Goal: Task Accomplishment & Management: Complete application form

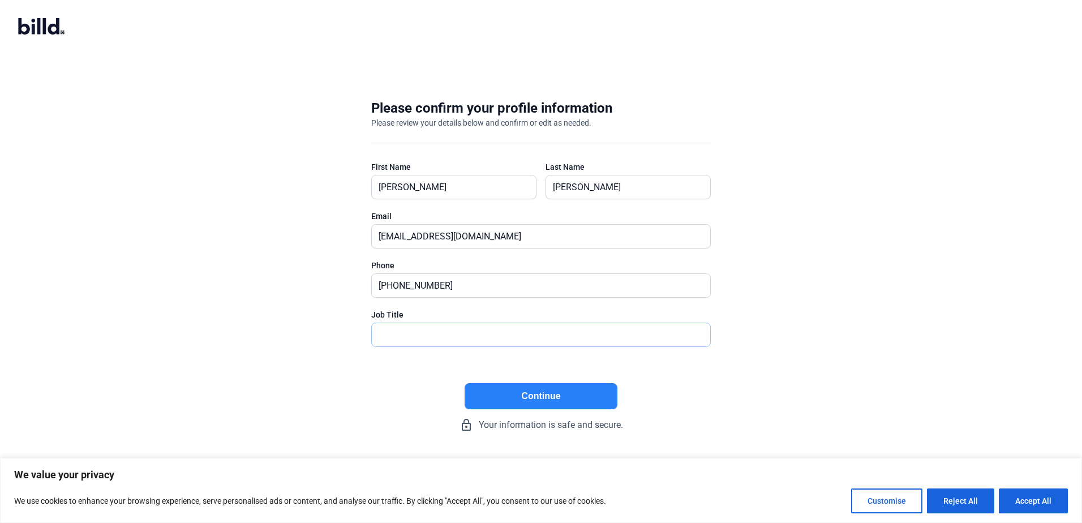
click at [451, 341] on input "text" at bounding box center [535, 334] width 326 height 23
type input "President"
click at [534, 394] on button "Continue" at bounding box center [541, 396] width 153 height 26
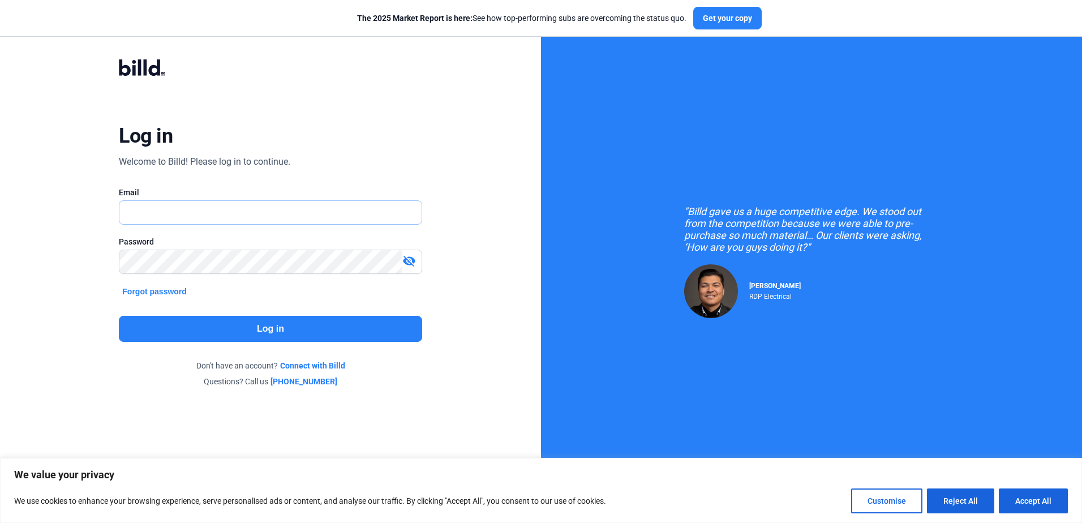
click at [237, 220] on input "text" at bounding box center [270, 212] width 302 height 23
type input "[EMAIL_ADDRESS][DOMAIN_NAME]"
click at [259, 326] on button "Log in" at bounding box center [270, 329] width 303 height 26
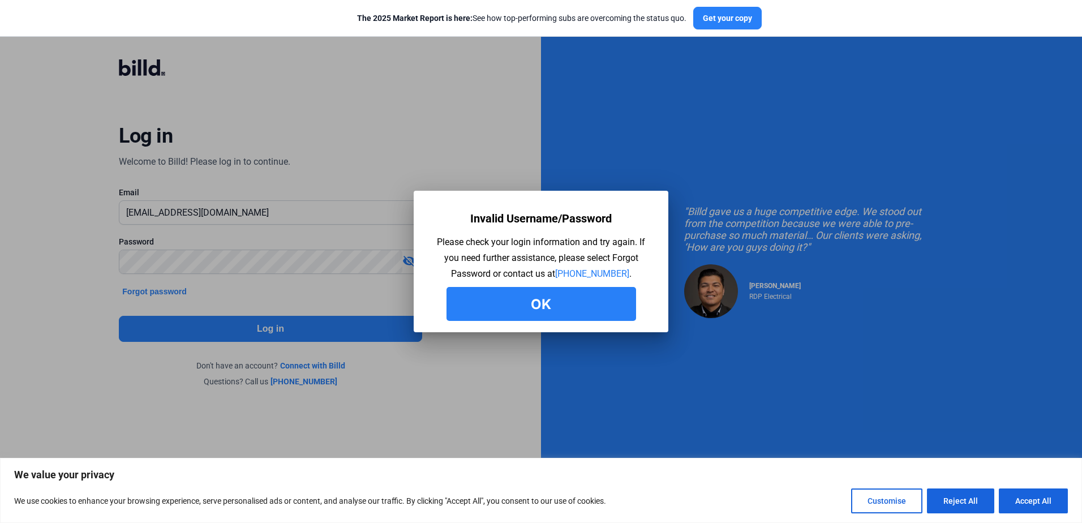
click at [494, 301] on button "Ok" at bounding box center [542, 304] width 190 height 34
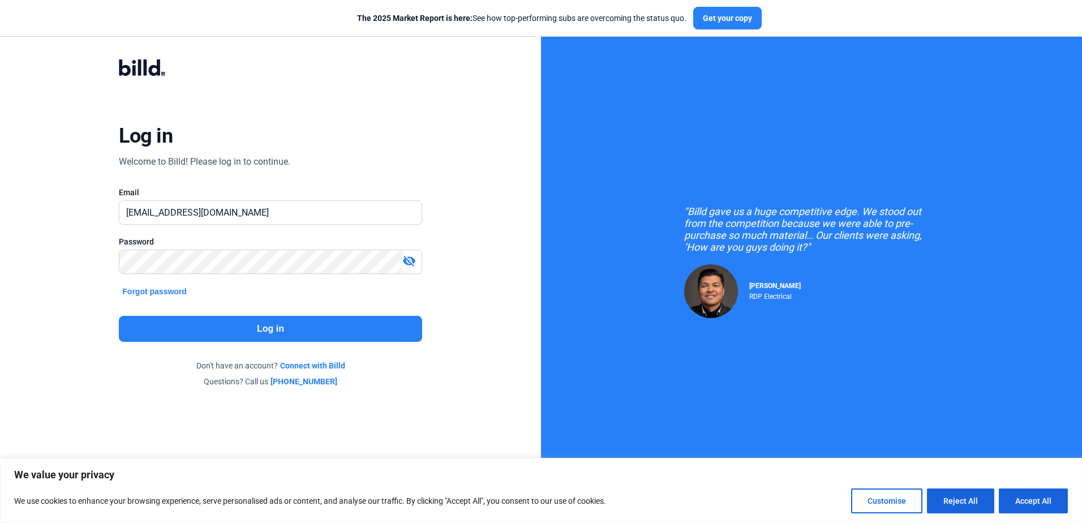
click at [412, 266] on mat-icon "visibility_off" at bounding box center [410, 261] width 14 height 14
click at [279, 275] on div at bounding box center [270, 279] width 303 height 11
click at [204, 323] on button "Log in" at bounding box center [270, 329] width 303 height 26
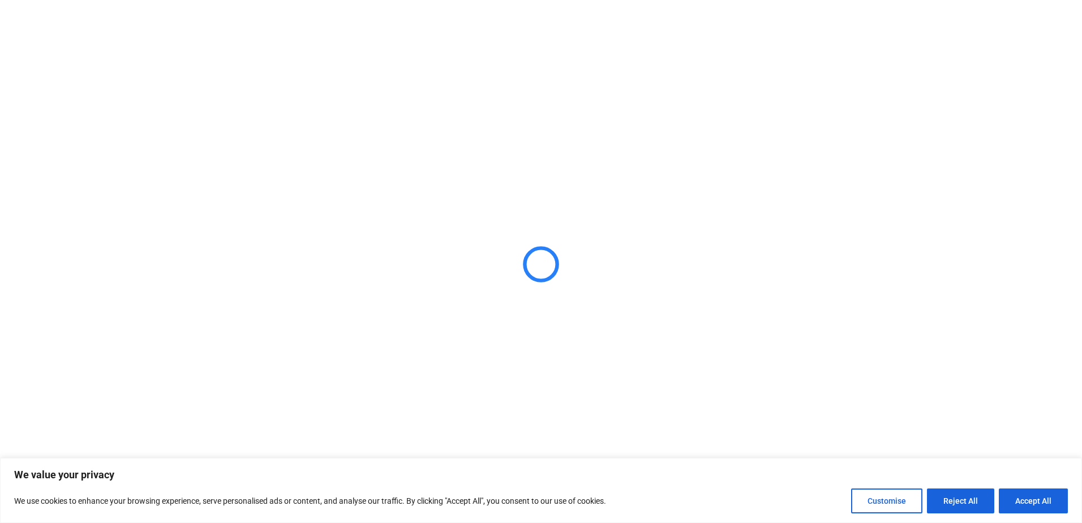
click at [1026, 498] on button "Accept All" at bounding box center [1033, 501] width 69 height 25
checkbox input "true"
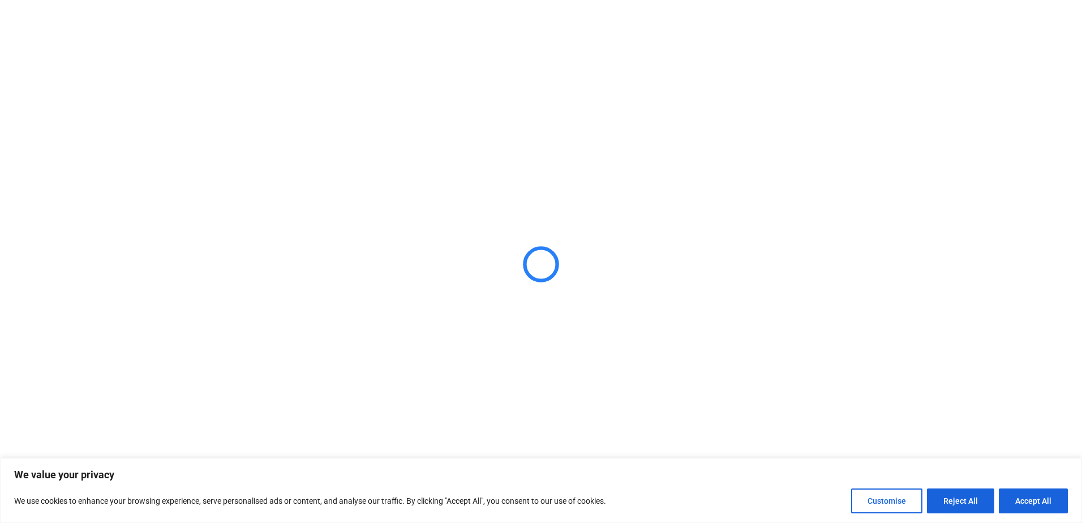
checkbox input "true"
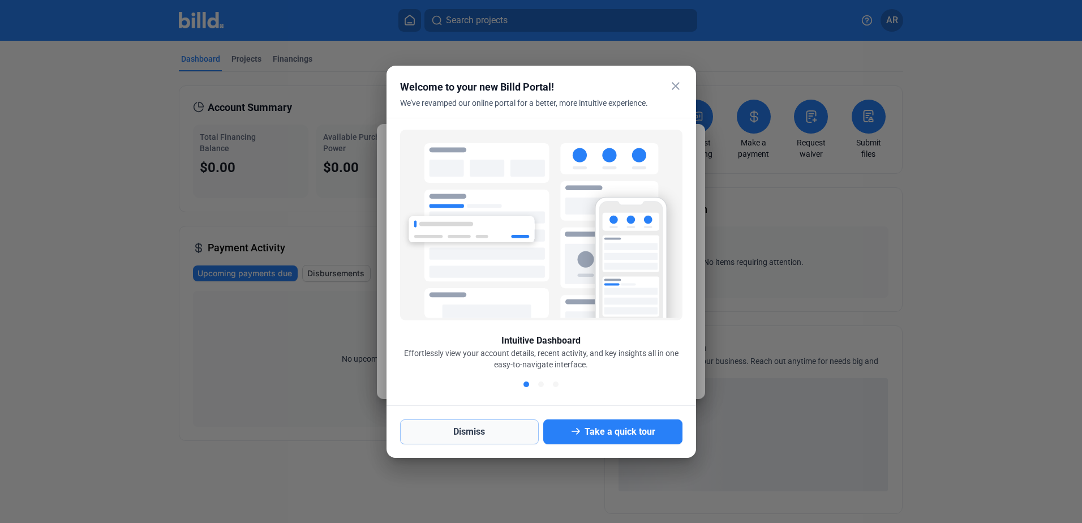
click at [507, 437] on button "Dismiss" at bounding box center [469, 432] width 139 height 25
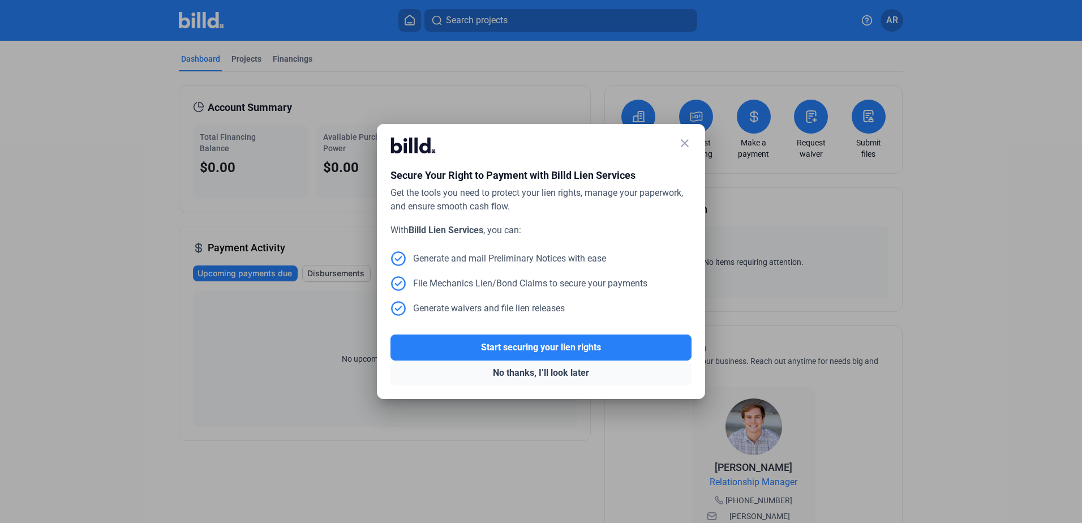
click at [532, 373] on button "No thanks, I’ll look later" at bounding box center [541, 373] width 301 height 25
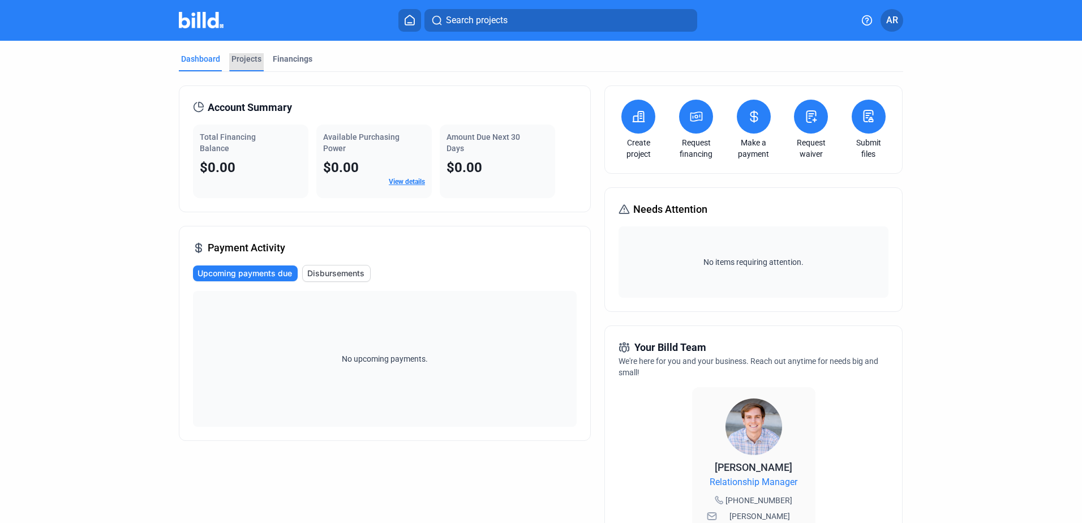
click at [245, 57] on div "Projects" at bounding box center [247, 58] width 30 height 11
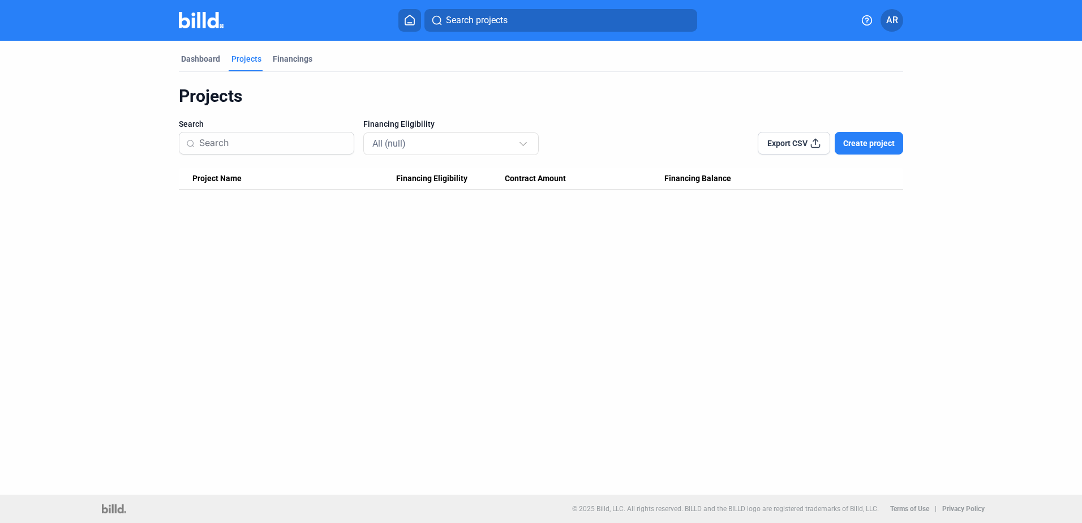
click at [863, 144] on span "Create project" at bounding box center [870, 143] width 52 height 11
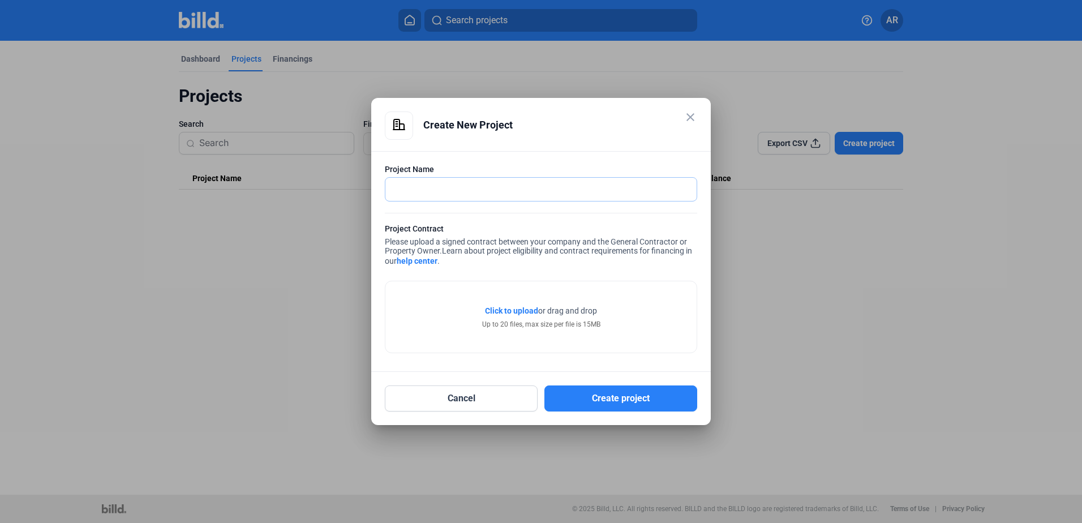
click at [494, 196] on input "text" at bounding box center [535, 189] width 299 height 23
type input "Ramsgate"
click at [601, 399] on button "Create project" at bounding box center [621, 399] width 153 height 26
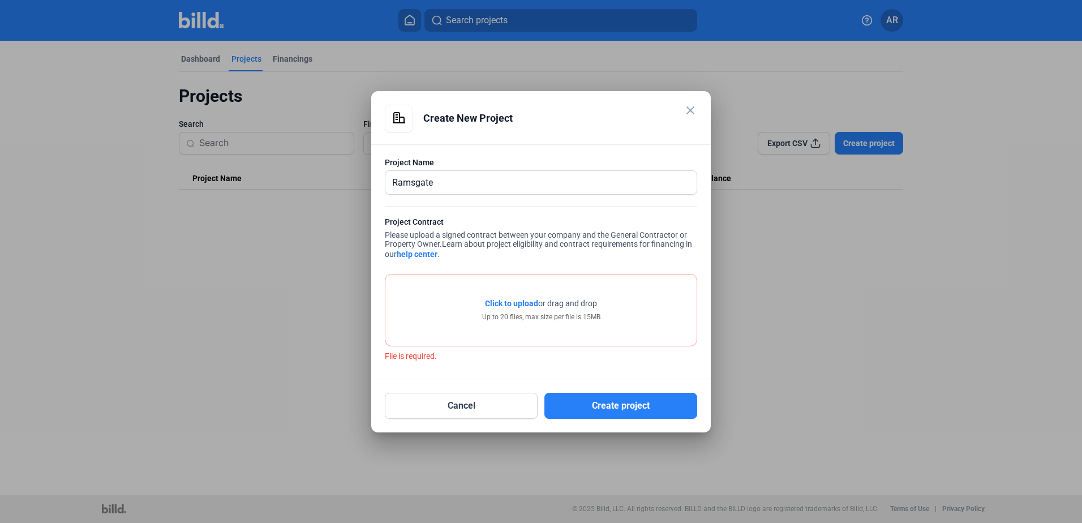
click at [506, 305] on span "Click to upload" at bounding box center [511, 303] width 53 height 9
